Goal: Information Seeking & Learning: Learn about a topic

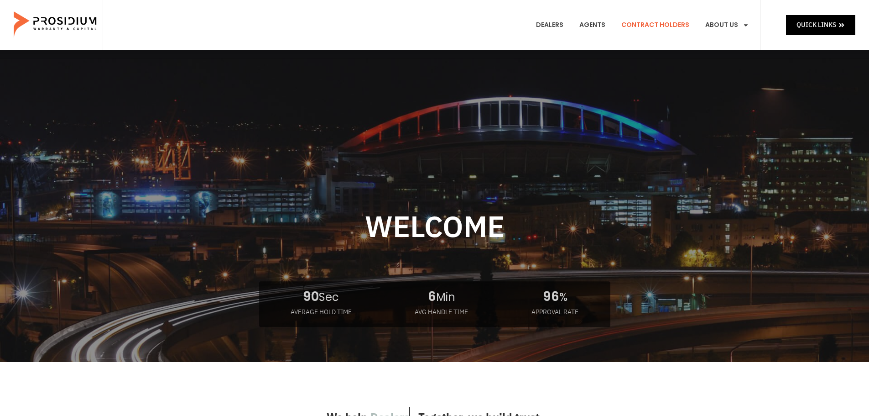
click at [673, 25] on link "Contract Holders" at bounding box center [656, 25] width 82 height 34
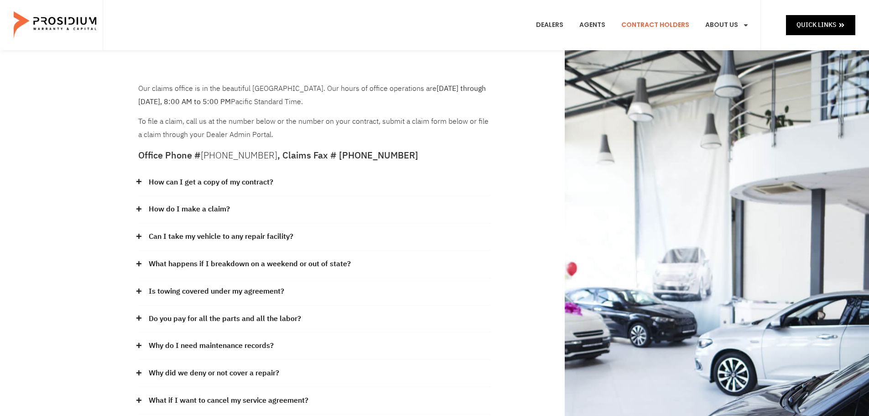
click at [143, 183] on span at bounding box center [141, 181] width 6 height 7
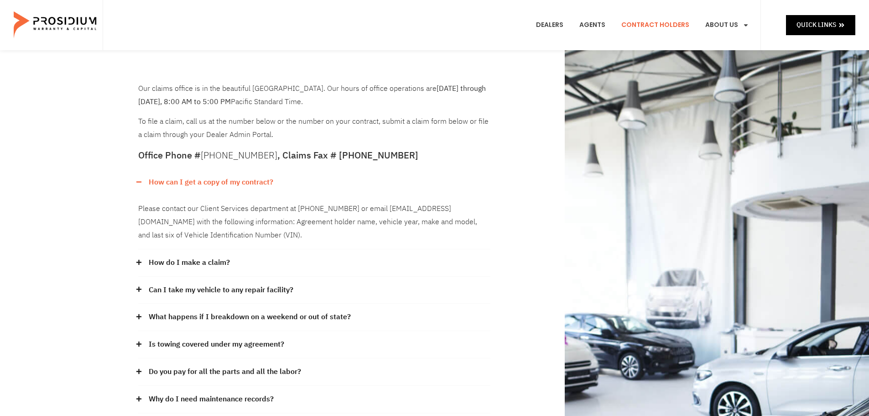
click at [141, 179] on icon at bounding box center [139, 182] width 6 height 6
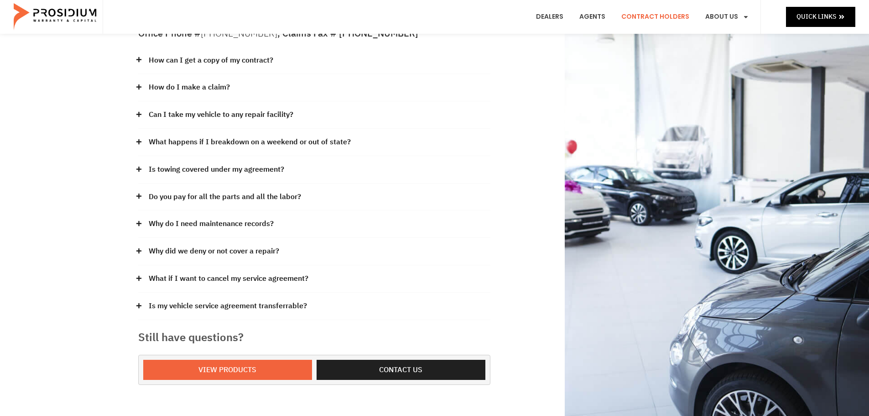
scroll to position [137, 0]
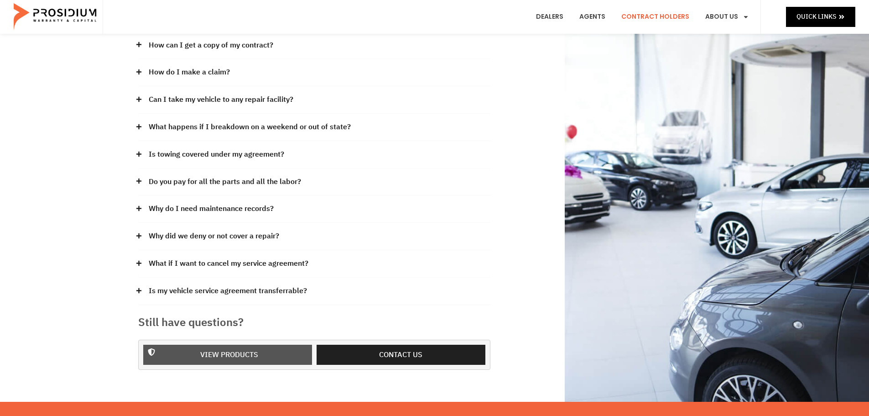
click at [176, 354] on span "View Products" at bounding box center [229, 354] width 145 height 13
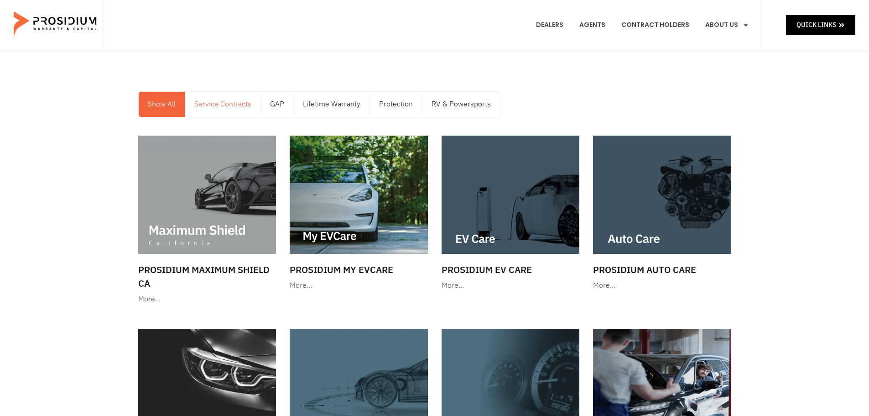
click at [229, 102] on link "Service Contracts" at bounding box center [222, 104] width 75 height 25
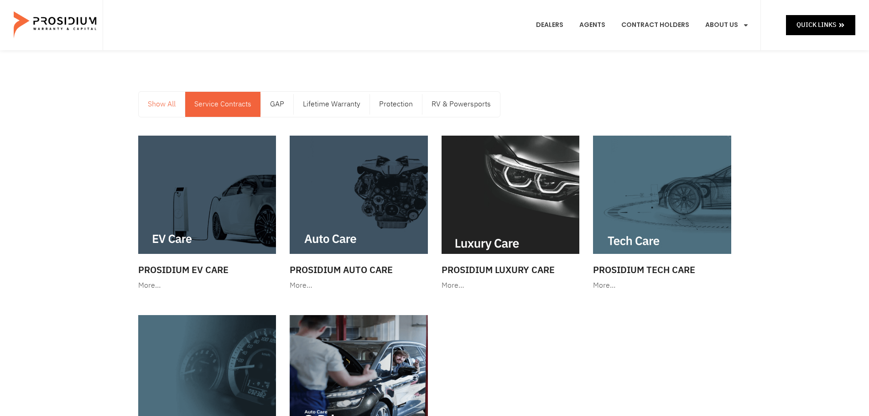
click at [165, 100] on link "Show All" at bounding box center [162, 104] width 46 height 25
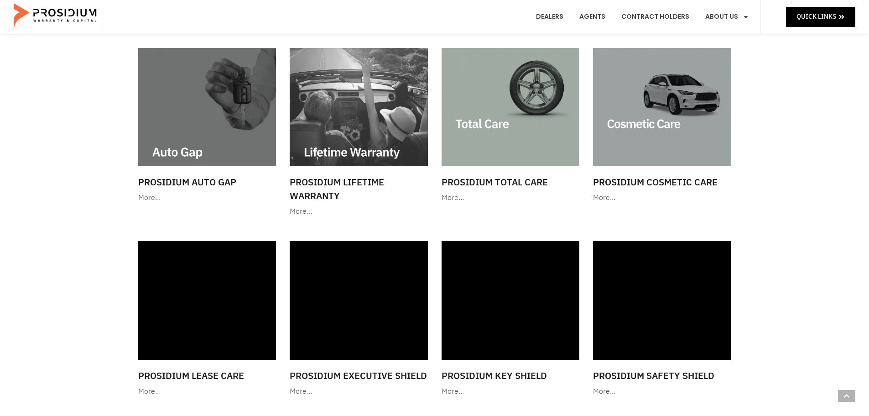
scroll to position [456, 0]
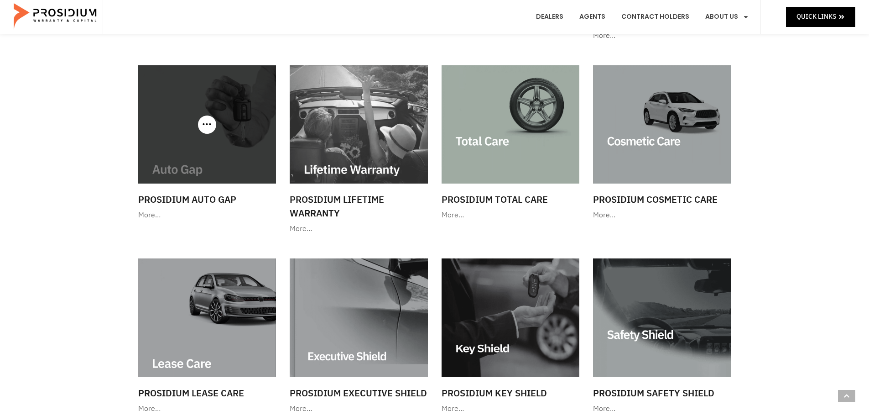
click at [166, 200] on h3 "Prosidium Auto Gap" at bounding box center [207, 200] width 138 height 14
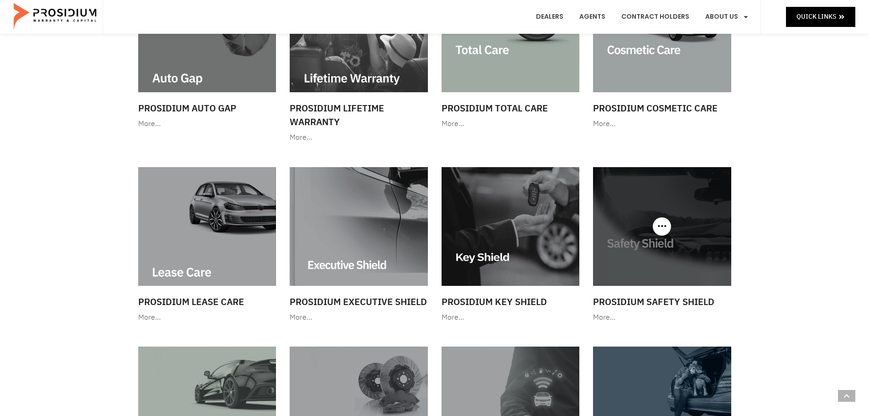
scroll to position [776, 0]
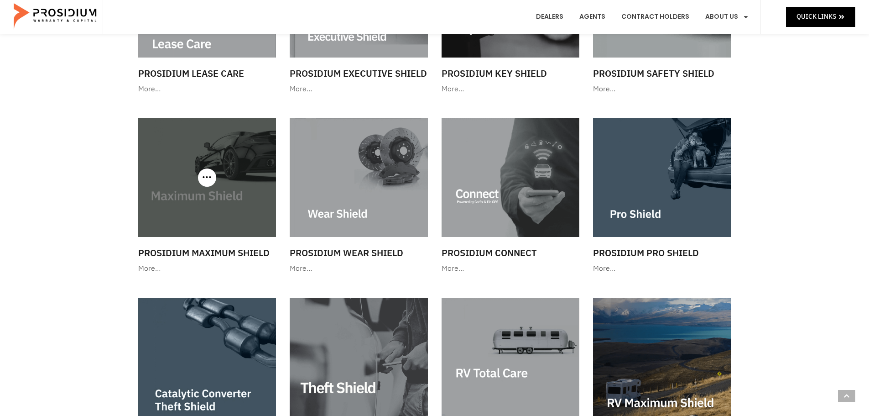
click at [208, 205] on img at bounding box center [207, 177] width 138 height 118
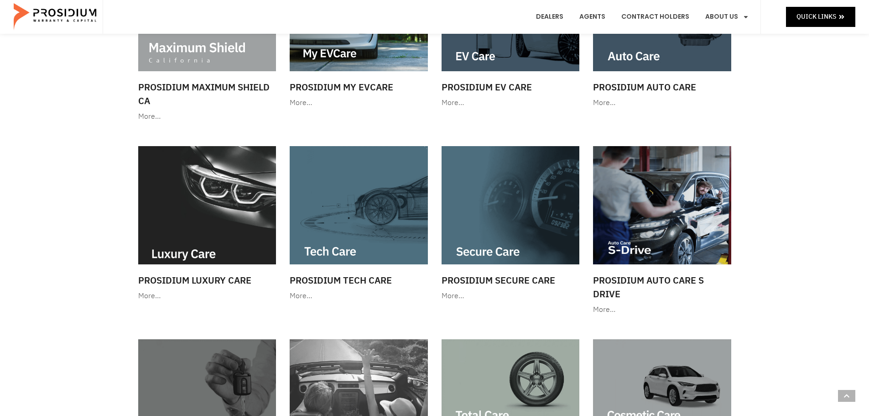
scroll to position [0, 0]
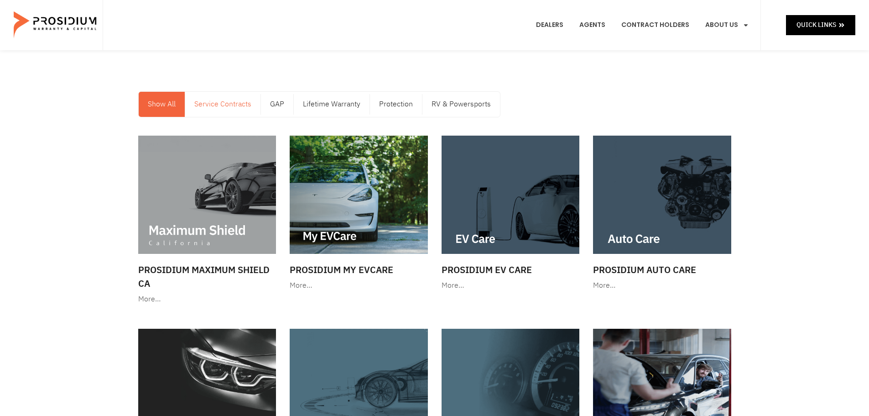
click at [230, 103] on link "Service Contracts" at bounding box center [222, 104] width 75 height 25
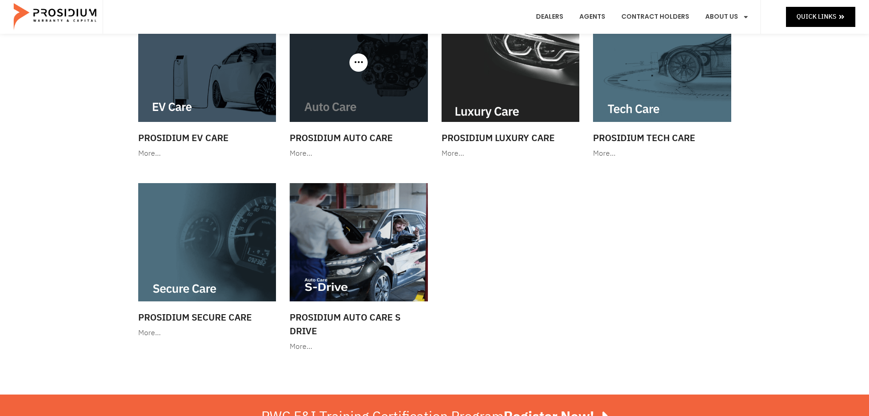
scroll to position [137, 0]
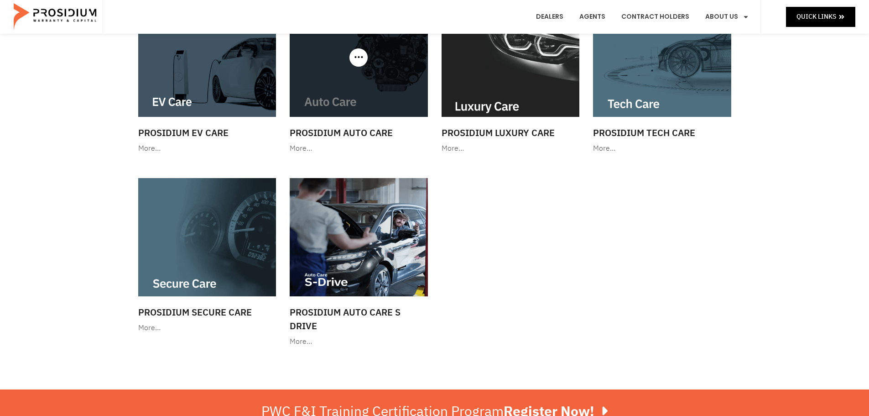
click at [376, 109] on img at bounding box center [359, 58] width 138 height 118
